Goal: Check status: Check status

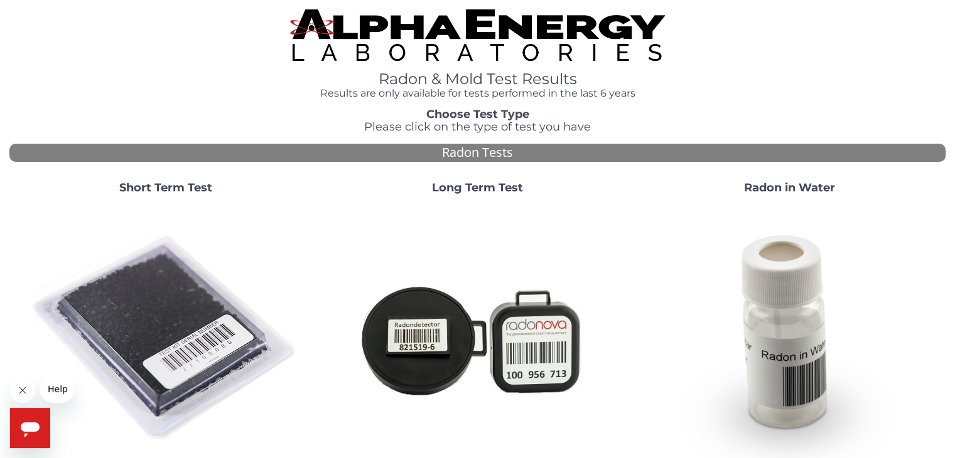
click at [170, 186] on strong "Short Term Test" at bounding box center [165, 188] width 93 height 14
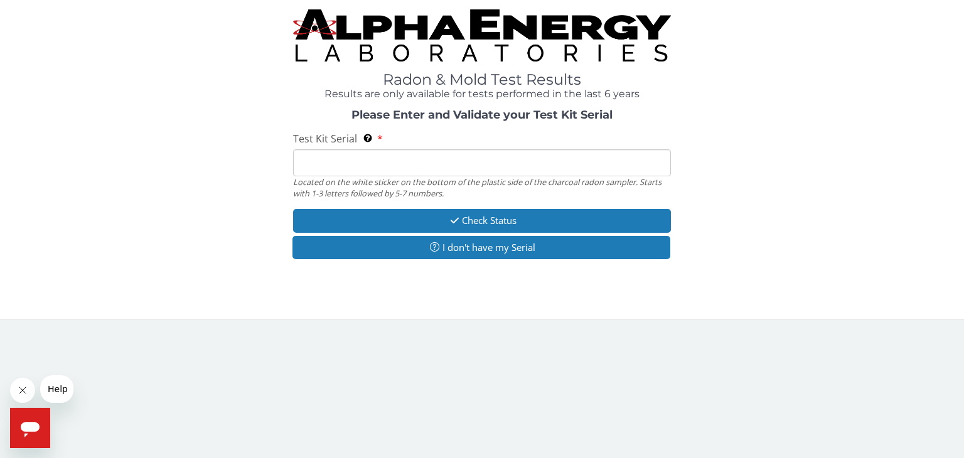
click at [348, 163] on input "Test Kit Serial Located on the white sticker on the bottom of the plastic side …" at bounding box center [482, 162] width 378 height 27
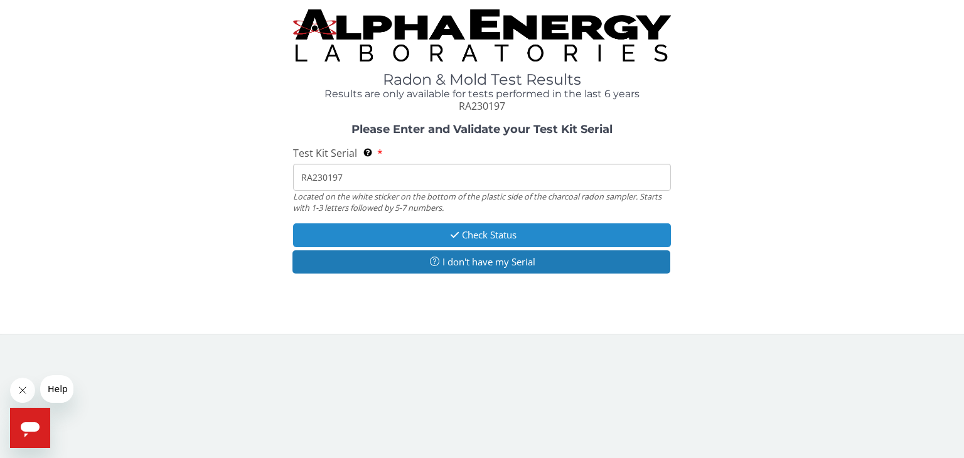
type input "RA230197"
click at [474, 232] on button "Check Status" at bounding box center [482, 235] width 378 height 23
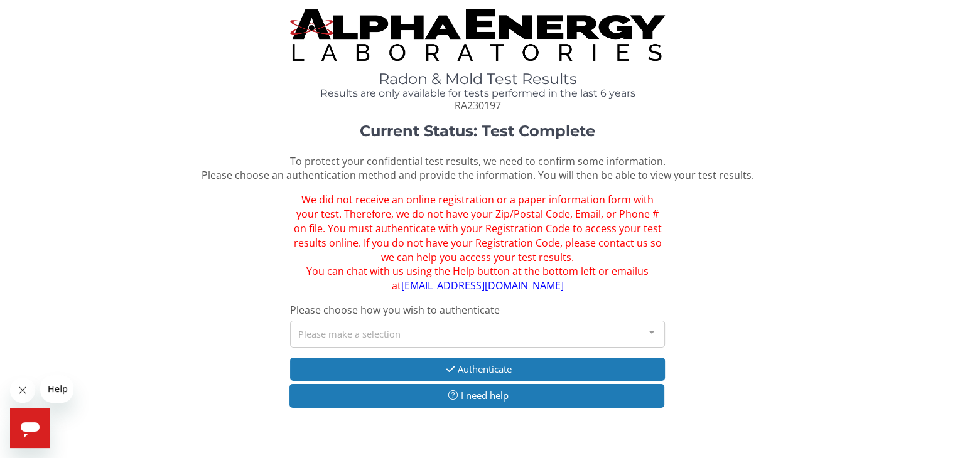
click at [648, 330] on div at bounding box center [651, 333] width 25 height 24
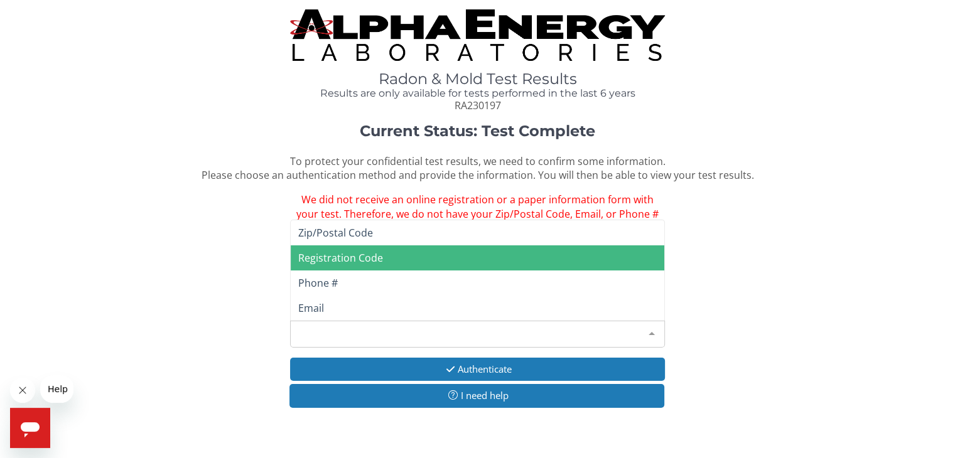
click at [376, 255] on span "Registration Code" at bounding box center [340, 258] width 85 height 14
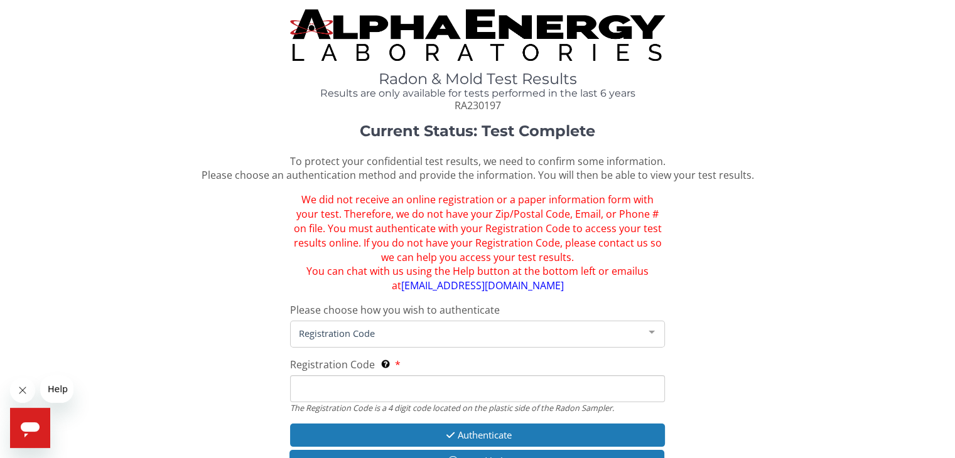
click at [382, 329] on span "Registration Code" at bounding box center [467, 333] width 343 height 14
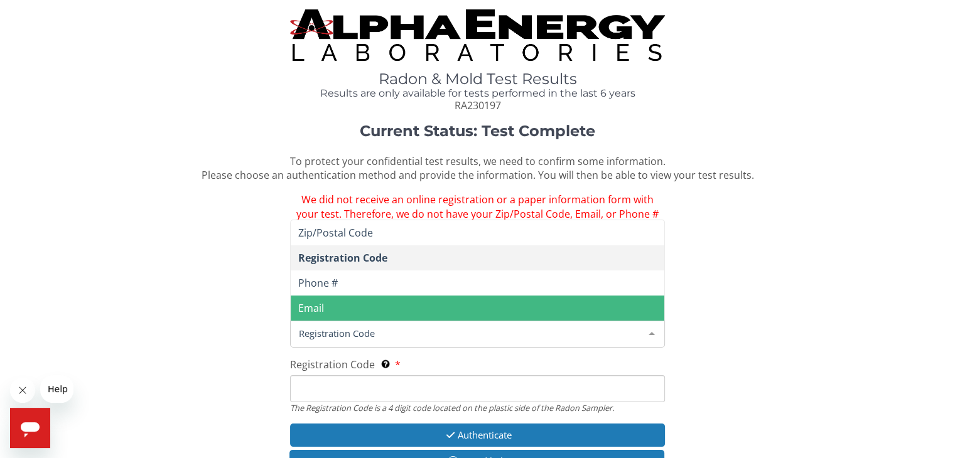
click at [367, 335] on span "Registration Code" at bounding box center [467, 333] width 343 height 14
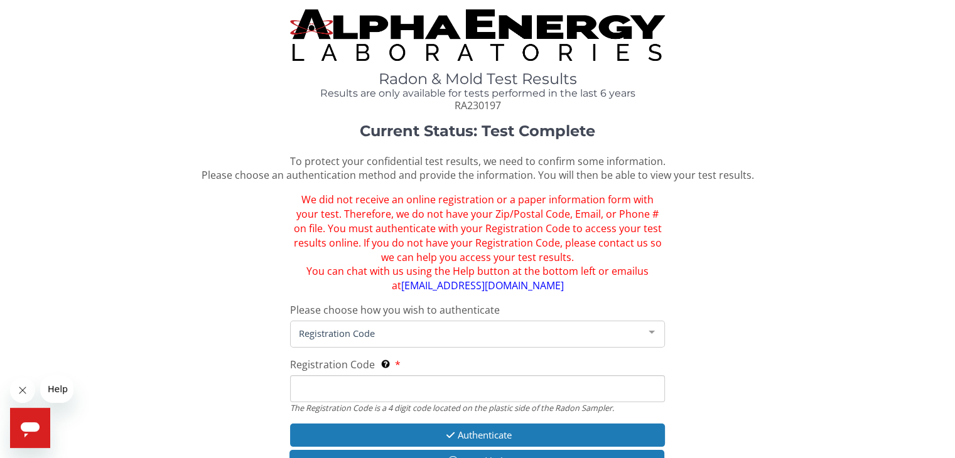
click at [351, 333] on span "Registration Code" at bounding box center [467, 333] width 343 height 14
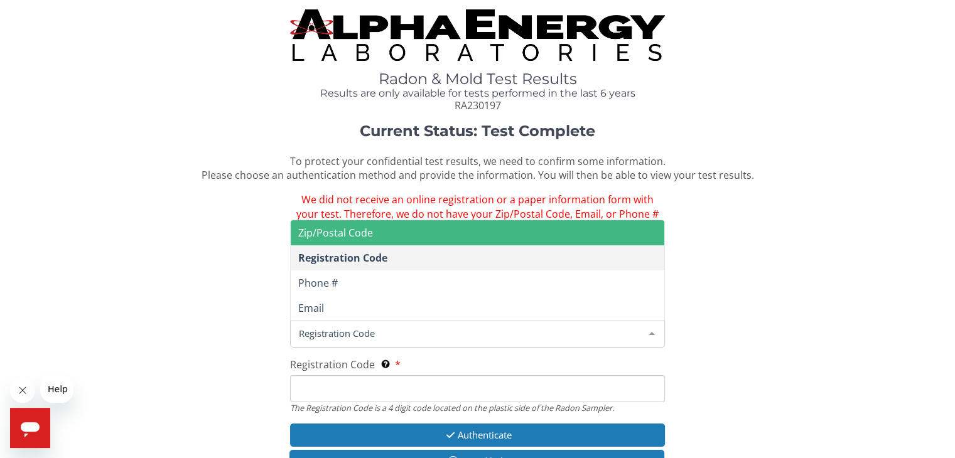
click at [359, 228] on span "Zip/Postal Code" at bounding box center [335, 233] width 75 height 14
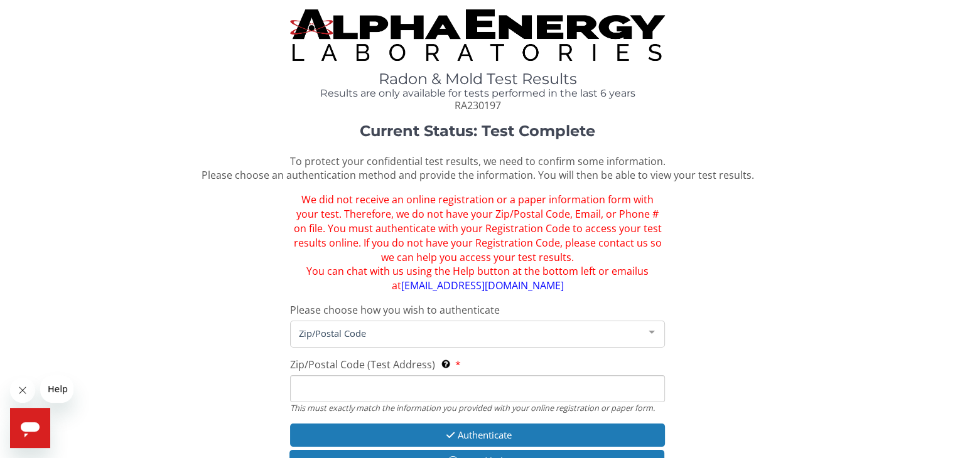
click at [652, 333] on div at bounding box center [651, 333] width 25 height 24
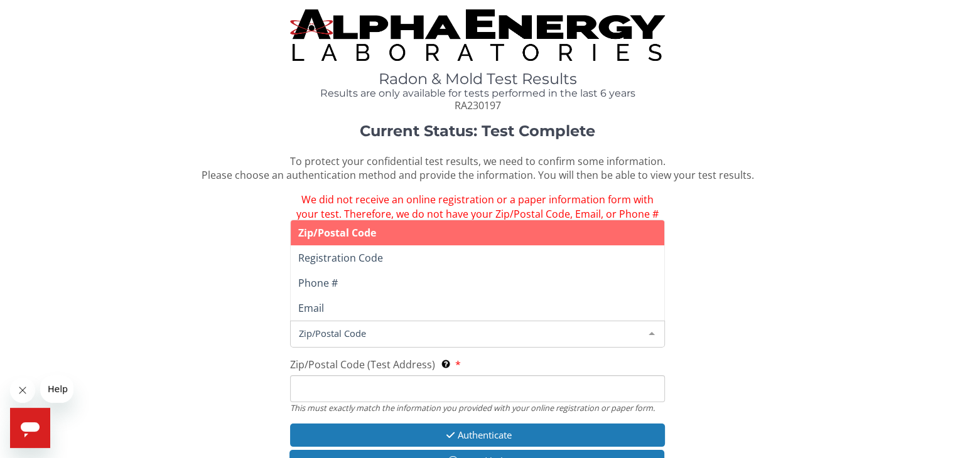
click at [402, 227] on span "Zip/Postal Code" at bounding box center [477, 232] width 373 height 25
click at [361, 333] on span "Zip/Postal Code" at bounding box center [467, 333] width 343 height 14
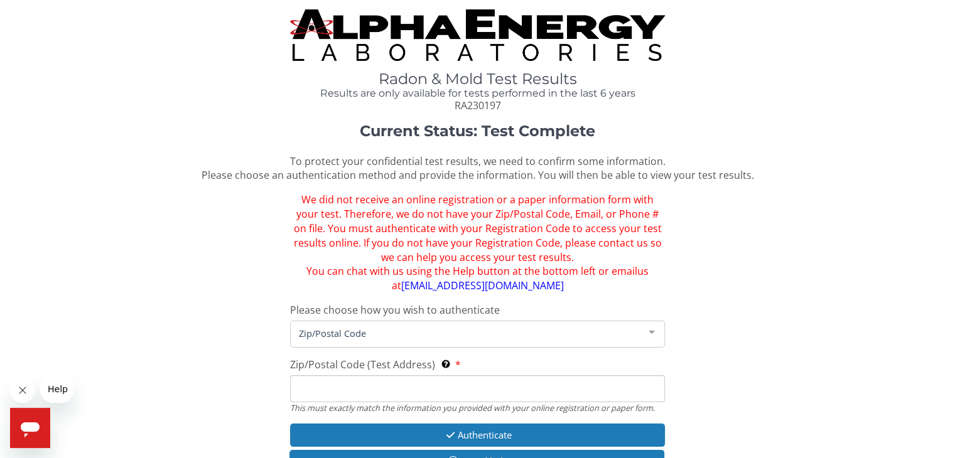
click at [361, 333] on span "Zip/Postal Code" at bounding box center [467, 333] width 343 height 14
click at [652, 332] on div at bounding box center [651, 333] width 25 height 24
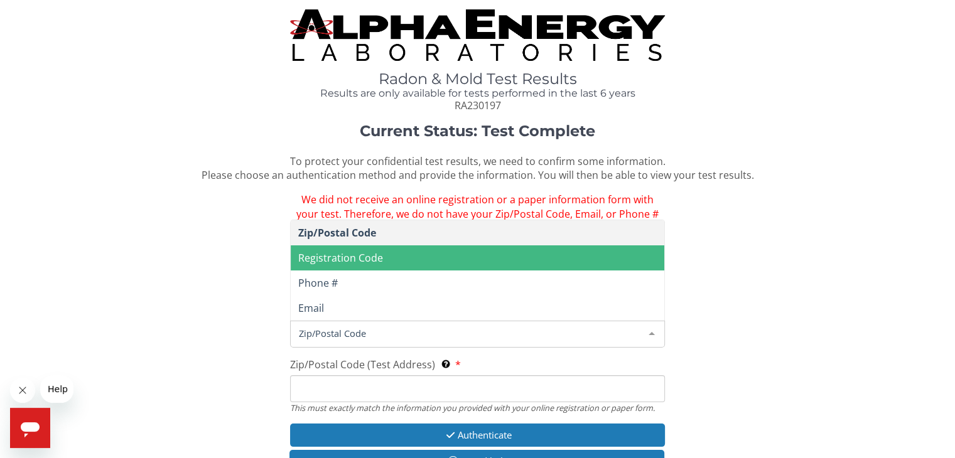
click at [357, 257] on span "Registration Code" at bounding box center [340, 258] width 85 height 14
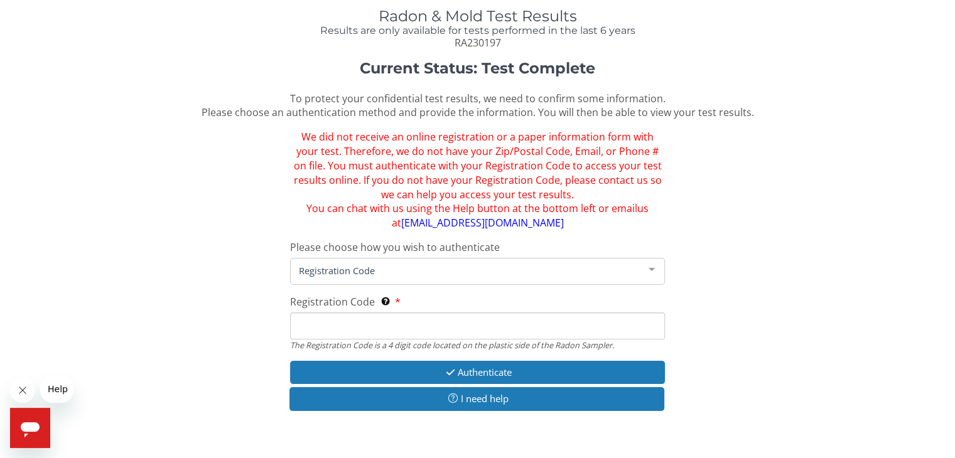
scroll to position [81, 0]
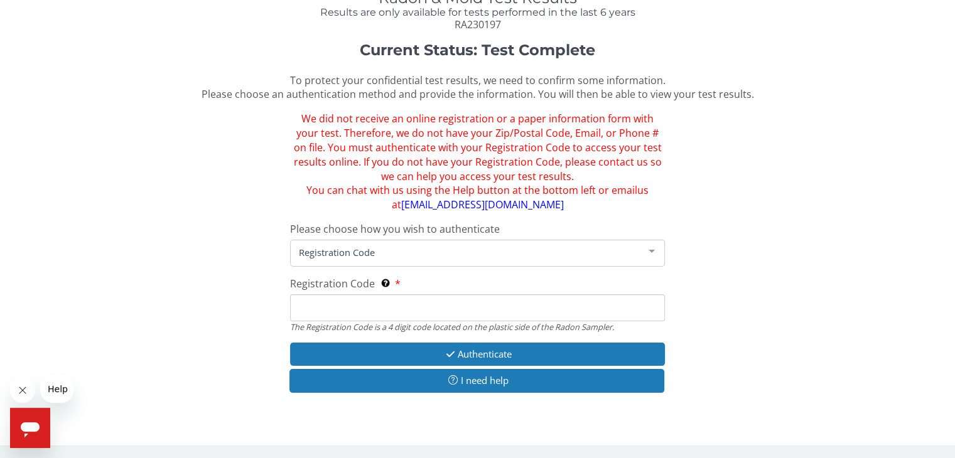
click at [358, 308] on input "Registration Code The Registration Code is a 4 digit code located on the plasti…" at bounding box center [477, 307] width 374 height 27
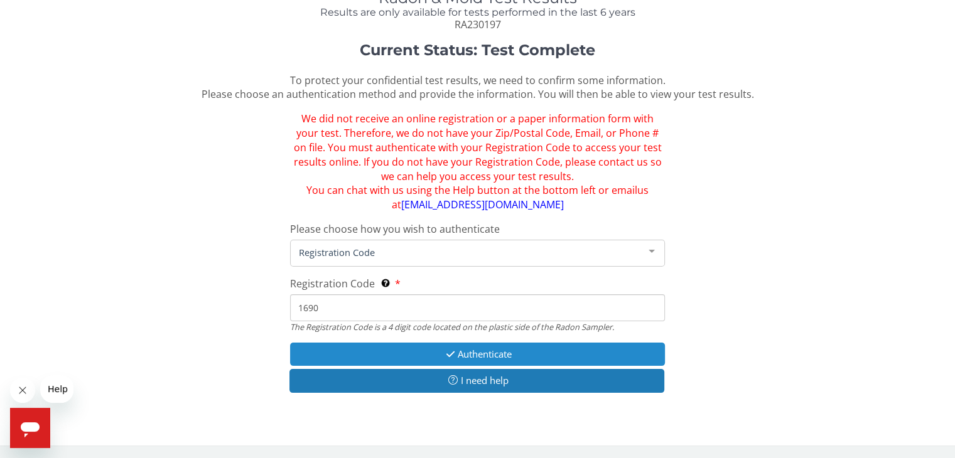
type input "1690"
click at [494, 352] on button "Authenticate" at bounding box center [477, 354] width 374 height 23
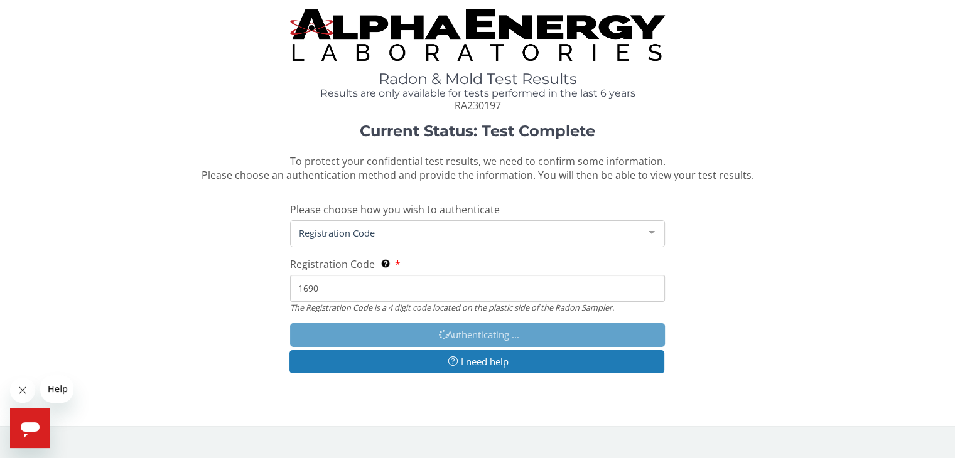
scroll to position [0, 0]
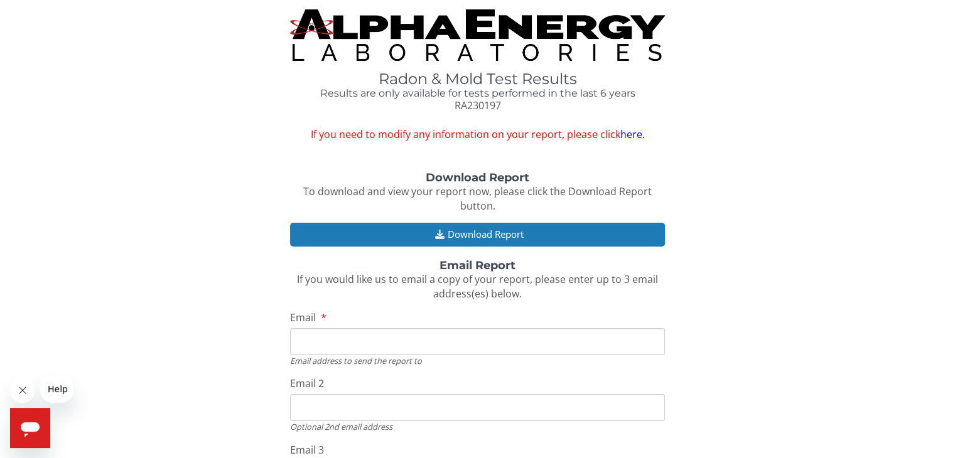
click at [333, 340] on input "Email" at bounding box center [477, 341] width 374 height 27
type input "[EMAIL_ADDRESS][DOMAIN_NAME]"
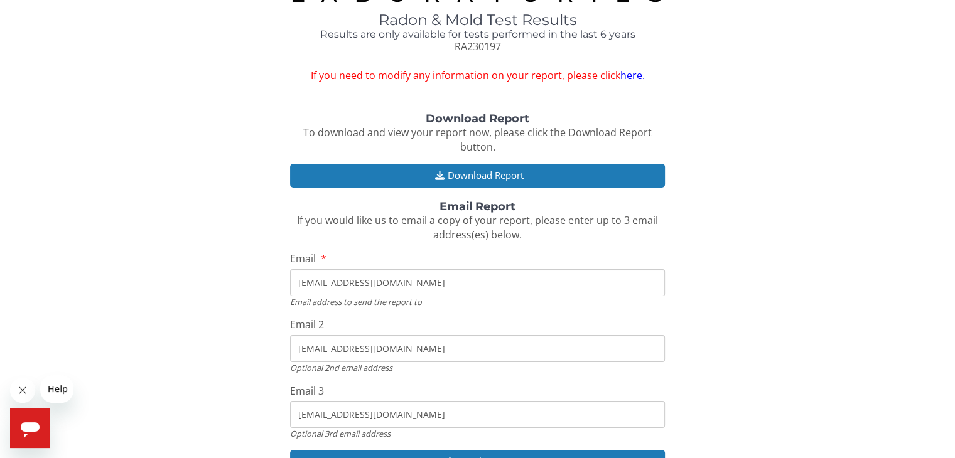
scroll to position [57, 0]
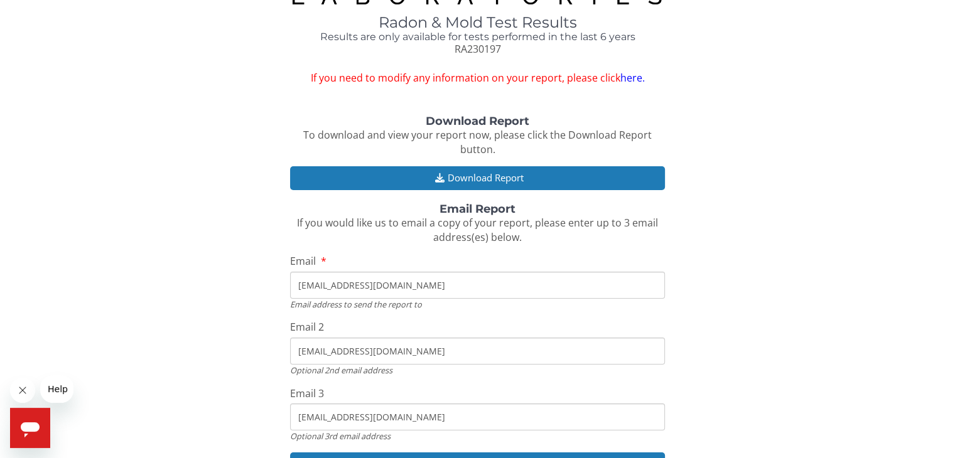
click at [406, 350] on input "[EMAIL_ADDRESS][DOMAIN_NAME]" at bounding box center [477, 351] width 374 height 27
drag, startPoint x: 406, startPoint y: 350, endPoint x: 269, endPoint y: 347, distance: 136.3
click at [269, 347] on div "Download Report To download and view your report now, please click the Download…" at bounding box center [477, 303] width 936 height 374
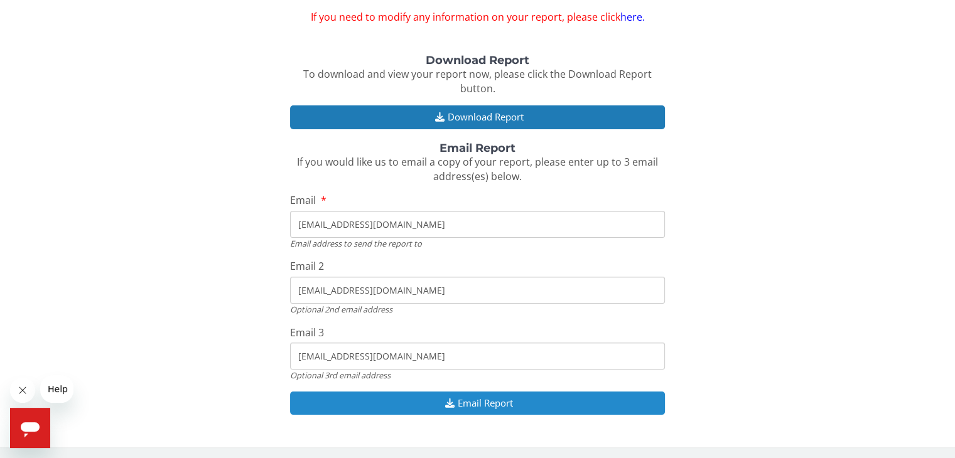
scroll to position [119, 0]
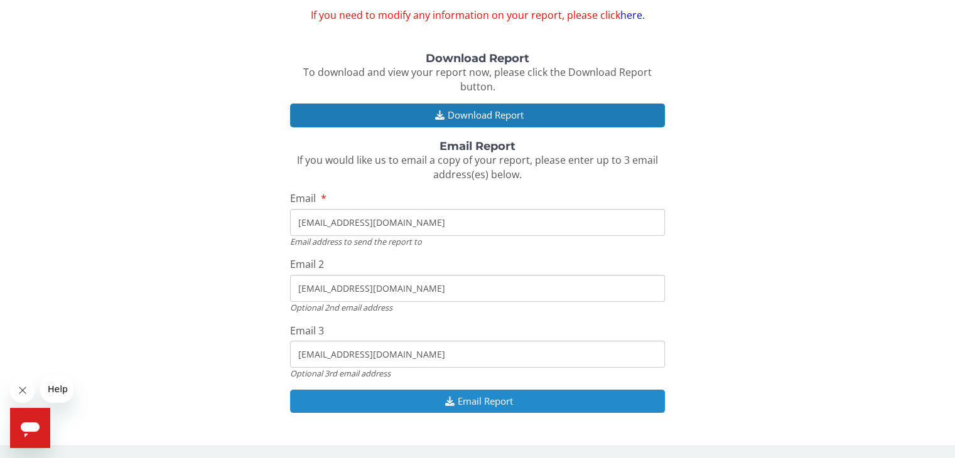
type input "[EMAIL_ADDRESS][DOMAIN_NAME]"
click at [497, 401] on button "Email Report" at bounding box center [477, 401] width 374 height 23
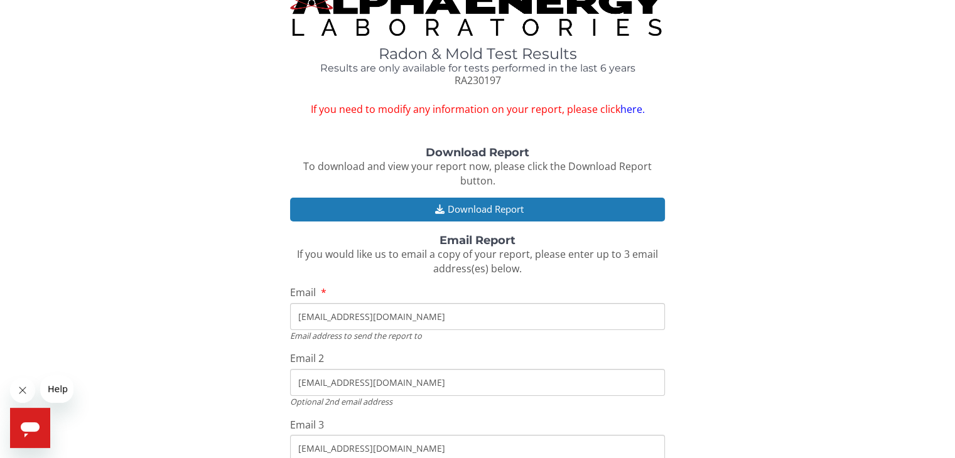
scroll to position [0, 0]
